Goal: Entertainment & Leisure: Consume media (video, audio)

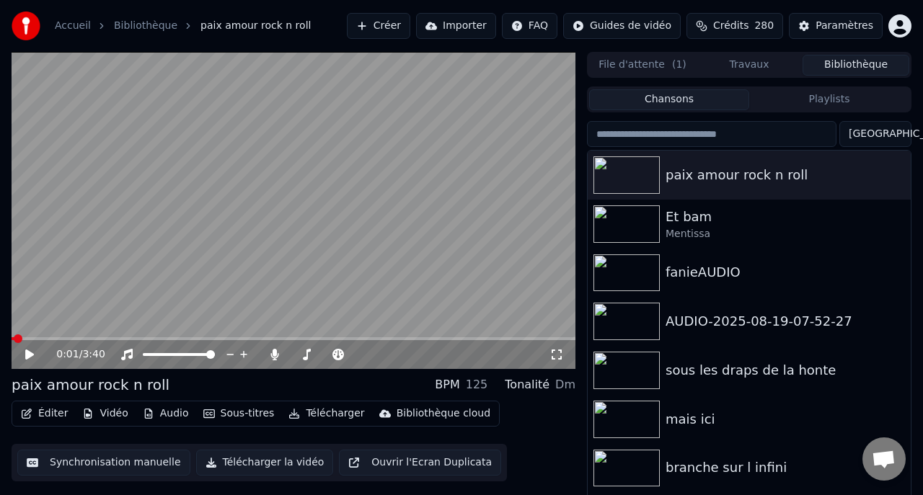
click at [14, 338] on span at bounding box center [13, 338] width 3 height 3
click at [0, 337] on div "0:00 / 3:40 paix amour rock n roll BPM 125 Tonalité Dm Éditer Vidéo Audio Sous-…" at bounding box center [461, 286] width 923 height 469
click at [32, 353] on icon at bounding box center [29, 355] width 9 height 10
click at [32, 353] on icon at bounding box center [29, 354] width 7 height 9
click at [32, 353] on icon at bounding box center [29, 355] width 9 height 10
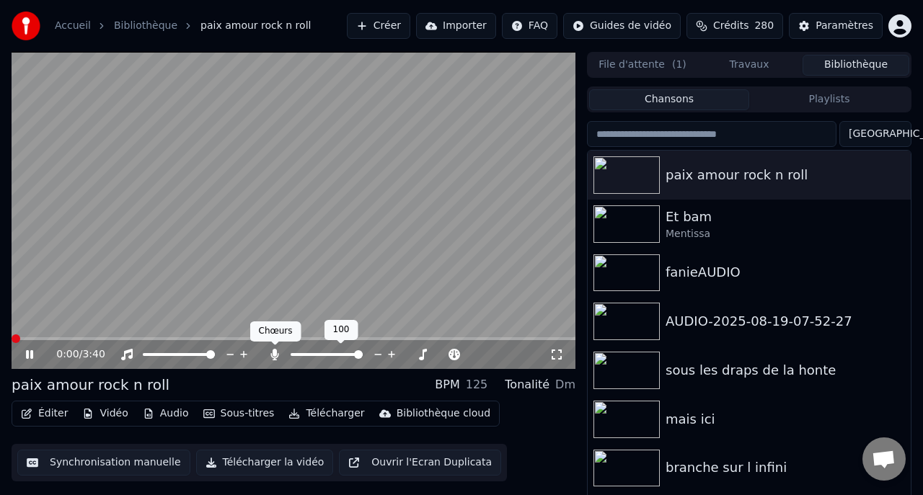
click at [275, 356] on icon at bounding box center [275, 355] width 8 height 12
click at [271, 353] on icon at bounding box center [274, 355] width 14 height 12
click at [271, 353] on icon at bounding box center [275, 355] width 8 height 12
click at [272, 355] on icon at bounding box center [274, 355] width 14 height 12
click at [275, 355] on icon at bounding box center [275, 355] width 8 height 12
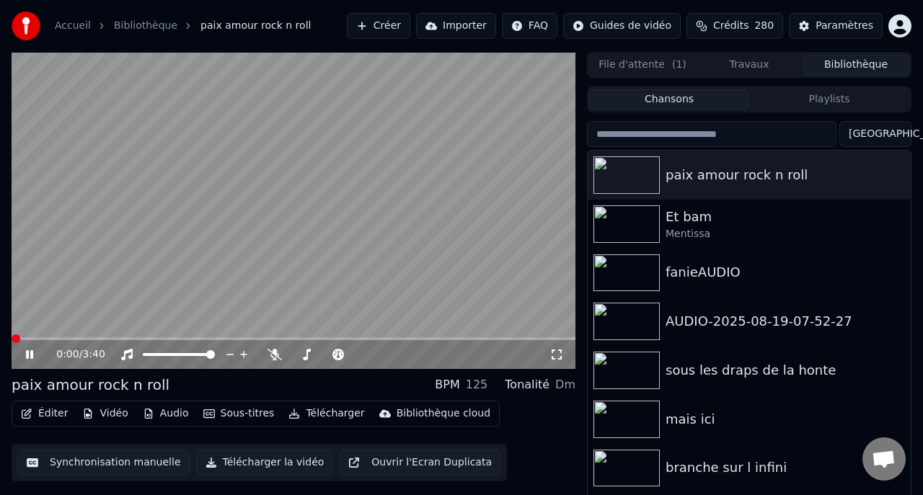
click at [30, 358] on icon at bounding box center [39, 355] width 33 height 12
